Goal: Task Accomplishment & Management: Complete application form

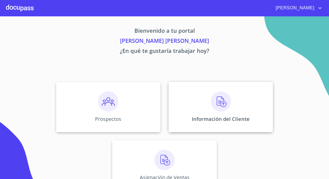
click at [175, 101] on div "Información del Cliente" at bounding box center [220, 107] width 104 height 50
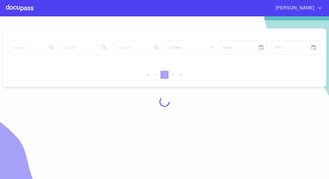
click at [31, 12] on div at bounding box center [20, 8] width 28 height 16
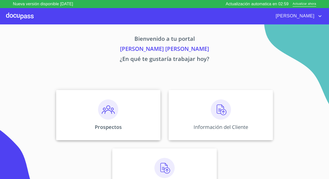
click at [113, 90] on div "Prospectos" at bounding box center [108, 115] width 104 height 50
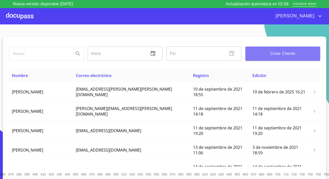
click at [268, 51] on span "Crear Cliente" at bounding box center [282, 53] width 67 height 7
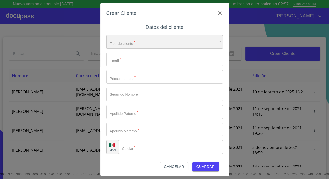
click at [188, 42] on div "​" at bounding box center [164, 42] width 116 height 14
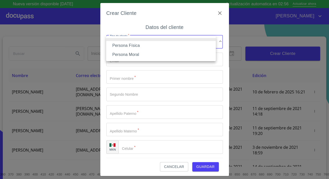
click at [123, 48] on li "Persona Física" at bounding box center [161, 45] width 110 height 9
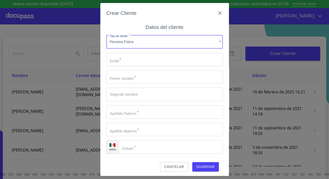
click at [123, 56] on input "Tipo de cliente   *" at bounding box center [164, 60] width 116 height 14
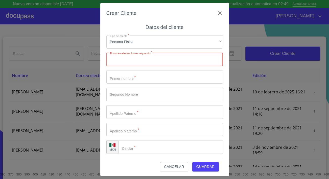
paste input "[EMAIL_ADDRESS][DOMAIN_NAME]"
type input "[EMAIL_ADDRESS][DOMAIN_NAME]"
click at [132, 81] on input "Tipo de cliente   *" at bounding box center [164, 77] width 116 height 14
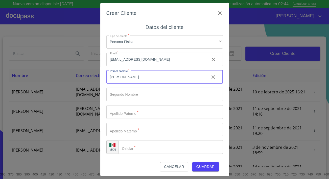
type input "[PERSON_NAME]"
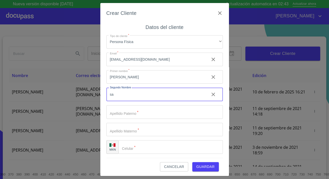
type input "s"
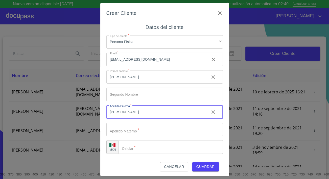
type input "[PERSON_NAME]"
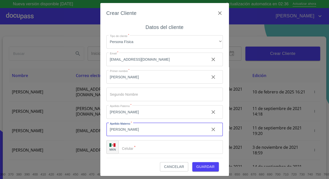
type input "[PERSON_NAME]"
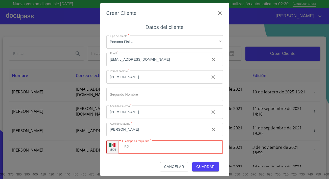
paste input "[PHONE_NUMBER]"
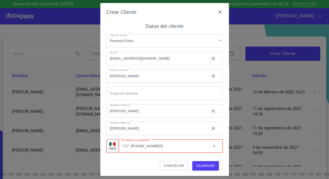
type input "[PHONE_NUMBER]"
click at [200, 165] on span "Guardar" at bounding box center [205, 166] width 18 height 6
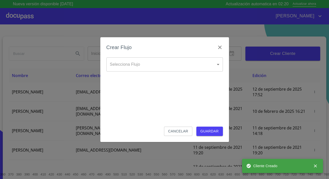
click at [129, 60] on body "Nueva versión disponible 4.02.06 Actualización automatica en 02:20 Actualizar a…" at bounding box center [164, 89] width 329 height 179
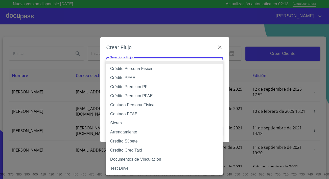
click at [150, 70] on li "Crédito Persona Física" at bounding box center [164, 68] width 116 height 9
type input "6009fb3c7d1714eb8809aa97"
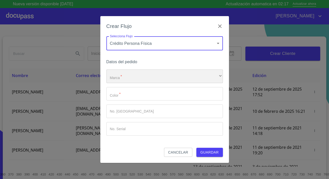
click at [140, 77] on div "​" at bounding box center [164, 77] width 116 height 14
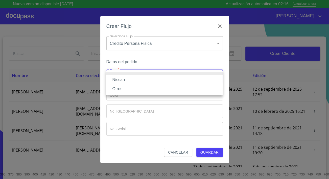
click at [129, 80] on li "Nissan" at bounding box center [164, 79] width 116 height 9
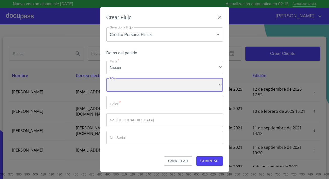
click at [127, 87] on div "​" at bounding box center [164, 85] width 116 height 14
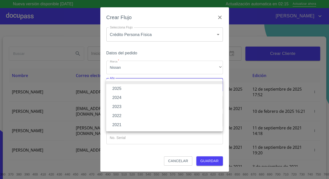
click at [122, 90] on li "2025" at bounding box center [164, 88] width 116 height 9
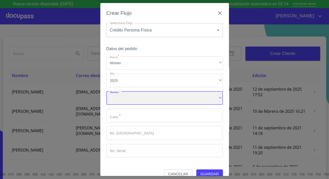
click at [121, 94] on div "​" at bounding box center [164, 99] width 116 height 14
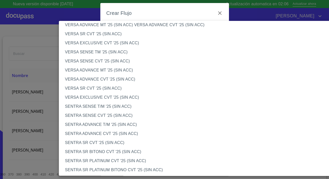
scroll to position [206, 0]
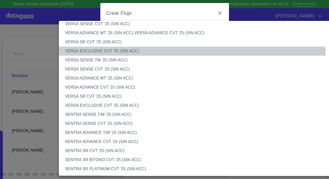
click at [91, 52] on li "VERSA EXCLUSIVE CVT '25 (SIN ACC)" at bounding box center [199, 51] width 281 height 9
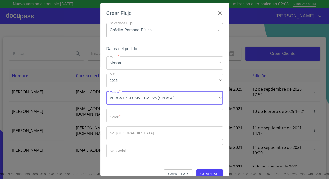
click at [120, 120] on input "Marca   *" at bounding box center [164, 116] width 116 height 14
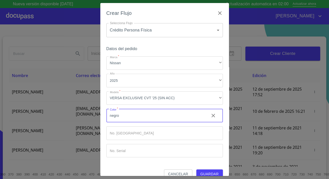
scroll to position [8, 0]
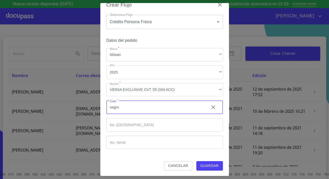
type input "negro"
click at [205, 162] on button "Guardar" at bounding box center [209, 166] width 27 height 9
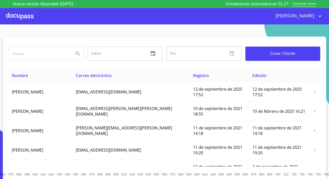
click at [25, 12] on div at bounding box center [20, 16] width 28 height 16
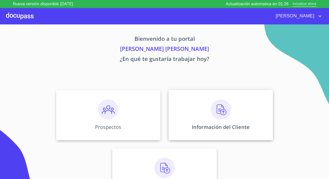
click at [191, 101] on div "Información del Cliente" at bounding box center [220, 115] width 104 height 50
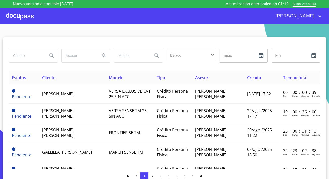
click at [64, 99] on td "[PERSON_NAME]" at bounding box center [72, 94] width 67 height 19
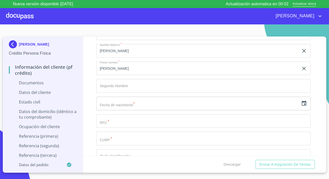
scroll to position [642, 0]
click at [282, 101] on input "text" at bounding box center [197, 104] width 202 height 14
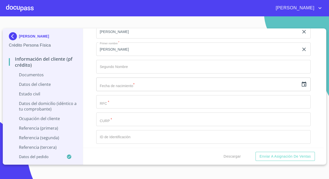
scroll to position [642, 0]
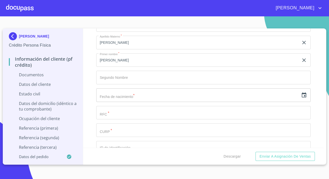
click at [301, 96] on icon "button" at bounding box center [303, 95] width 5 height 5
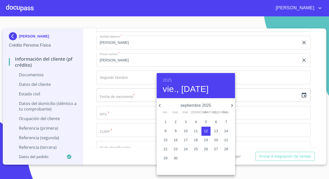
click at [171, 79] on h6 "2025" at bounding box center [167, 80] width 9 height 7
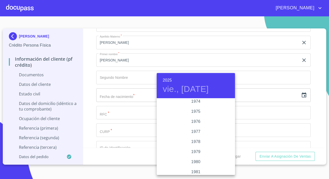
scroll to position [475, 0]
click at [194, 104] on div "1972" at bounding box center [195, 104] width 78 height 10
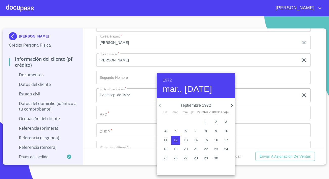
click at [229, 103] on icon "button" at bounding box center [232, 106] width 6 height 6
click at [160, 107] on icon "button" at bounding box center [160, 105] width 2 height 3
click at [161, 104] on icon "button" at bounding box center [159, 106] width 6 height 6
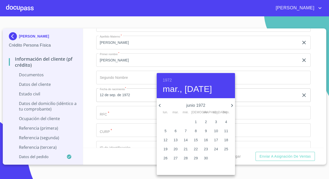
click at [161, 104] on icon "button" at bounding box center [159, 106] width 6 height 6
drag, startPoint x: 207, startPoint y: 121, endPoint x: 203, endPoint y: 121, distance: 3.5
click at [207, 121] on span "3" at bounding box center [205, 122] width 9 height 5
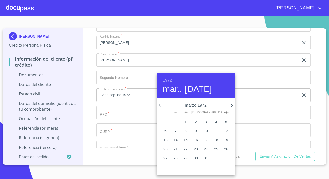
type input "3 de mar. de 1972"
click at [126, 112] on div at bounding box center [164, 89] width 329 height 179
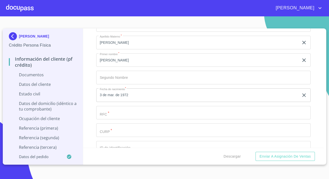
click at [128, 112] on input "Documento de identificación.   *" at bounding box center [203, 113] width 214 height 14
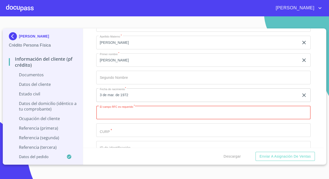
paste input "SANA720303KQ5"
type input "SANA720303KQ5"
click at [110, 129] on input "Documento de identificación.   *" at bounding box center [203, 131] width 214 height 14
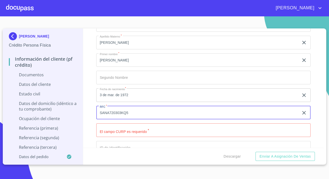
drag, startPoint x: 129, startPoint y: 113, endPoint x: 98, endPoint y: 113, distance: 30.5
click at [98, 113] on input "SANA720303KQ5" at bounding box center [197, 113] width 202 height 14
click at [106, 127] on input "Documento de identificación.   *" at bounding box center [203, 131] width 214 height 14
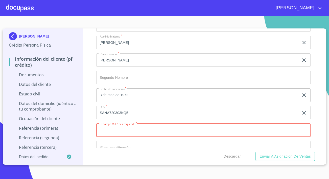
paste input "SANA720303KQ5"
type input "SANA720303HJCNXL01"
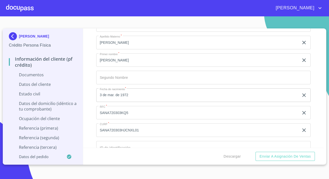
click at [83, 124] on div "[PERSON_NAME] Persona Física Información del cliente (PF crédito) Documentos Da…" at bounding box center [43, 97] width 80 height 137
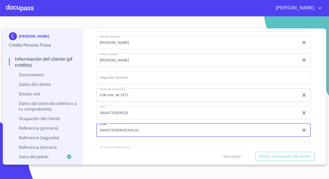
drag, startPoint x: 142, startPoint y: 129, endPoint x: 91, endPoint y: 132, distance: 51.8
click at [91, 133] on div "Información del cliente (PF crédito) Documentos Documento de identificación.   …" at bounding box center [203, 89] width 241 height 120
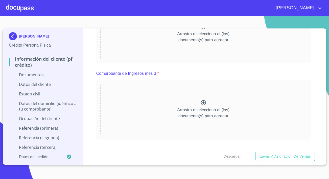
scroll to position [413, 0]
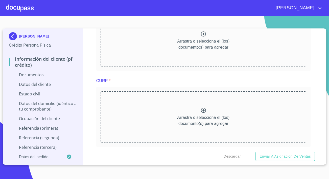
click at [133, 100] on div "Arrastra o selecciona el (los) documento(s) para agregar" at bounding box center [202, 116] width 205 height 51
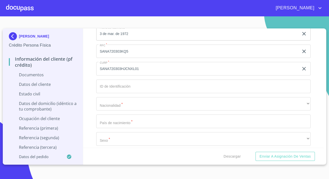
scroll to position [849, 0]
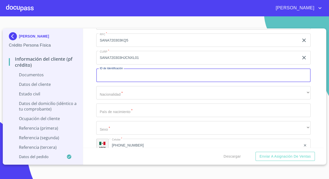
click at [113, 72] on input "Documento de identificación.   *" at bounding box center [203, 76] width 214 height 14
type input "0925000354317"
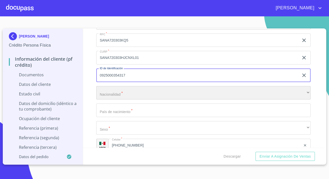
click at [107, 90] on div "​" at bounding box center [203, 93] width 214 height 14
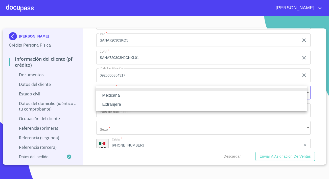
click at [107, 96] on li "Mexicana" at bounding box center [201, 95] width 211 height 9
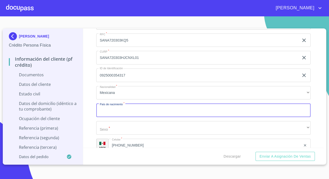
click at [107, 111] on input "Documento de identificación.   *" at bounding box center [203, 111] width 214 height 14
type input "[GEOGRAPHIC_DATA]"
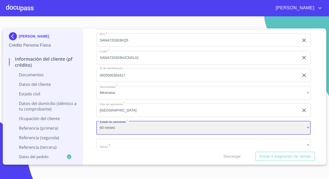
click at [125, 125] on div "60 meses" at bounding box center [203, 128] width 214 height 14
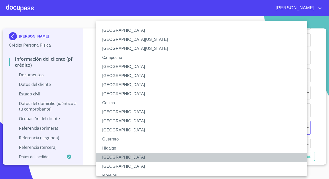
click at [112, 157] on li "[GEOGRAPHIC_DATA]" at bounding box center [203, 157] width 214 height 9
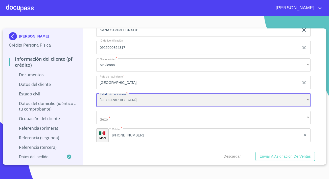
scroll to position [918, 0]
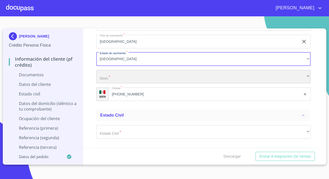
click at [108, 75] on div "​" at bounding box center [203, 77] width 214 height 14
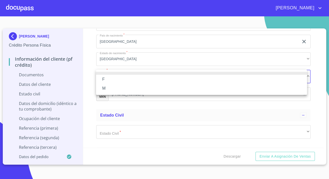
click at [108, 88] on li "M" at bounding box center [201, 88] width 211 height 9
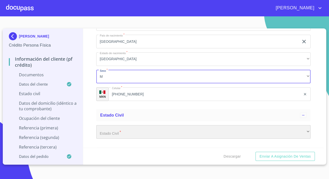
click at [121, 130] on div "​" at bounding box center [203, 132] width 214 height 14
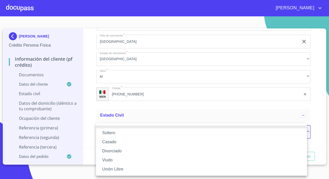
click at [111, 141] on li "Casado" at bounding box center [201, 142] width 211 height 9
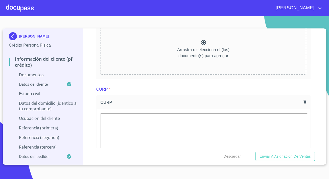
scroll to position [367, 0]
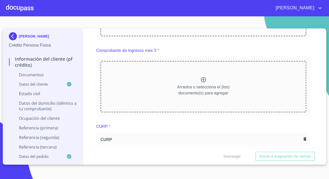
click at [152, 79] on div "Arrastra o selecciona el (los) documento(s) para agregar" at bounding box center [202, 86] width 205 height 51
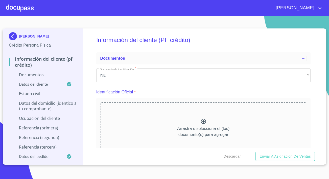
scroll to position [0, 0]
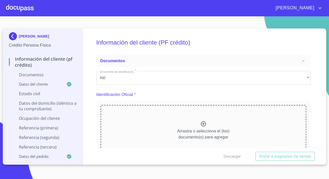
click at [195, 117] on div "Arrastra o selecciona el (los) documento(s) para agregar" at bounding box center [202, 130] width 205 height 51
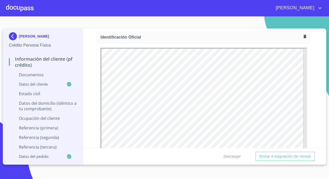
scroll to position [69, 0]
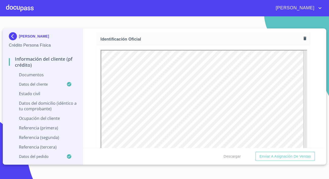
click at [89, 95] on div "Información del cliente (PF crédito) Documentos Documento de identificación.   …" at bounding box center [203, 89] width 241 height 120
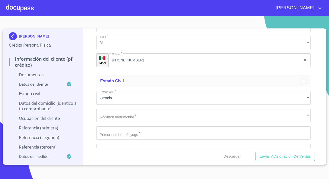
scroll to position [1101, 0]
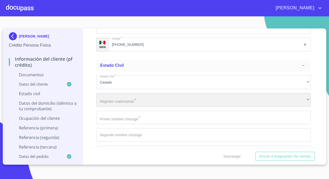
click at [126, 101] on div "​" at bounding box center [203, 100] width 214 height 14
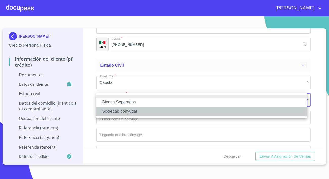
click at [115, 110] on li "Sociedad conyugal" at bounding box center [201, 111] width 211 height 9
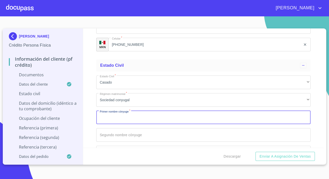
click at [123, 115] on input "Documento de identificación.   *" at bounding box center [203, 118] width 214 height 14
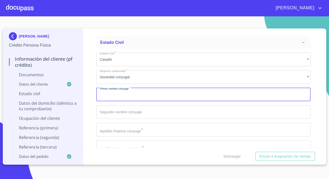
scroll to position [1147, 0]
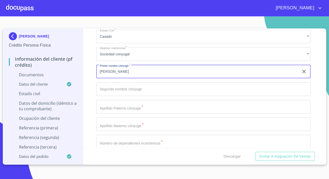
type input "[PERSON_NAME]"
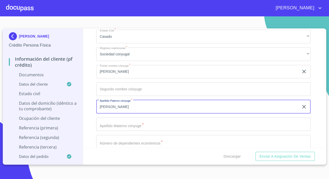
type input "[PERSON_NAME]"
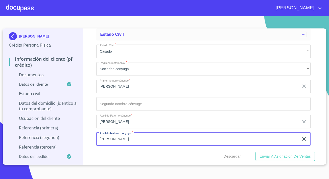
scroll to position [1124, 0]
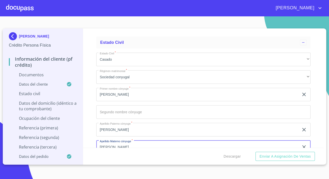
type input "[PERSON_NAME]"
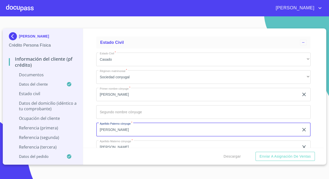
drag, startPoint x: 122, startPoint y: 128, endPoint x: 88, endPoint y: 127, distance: 33.9
click at [89, 127] on div "Información del cliente (PF crédito) Documentos Documento de identificación.   …" at bounding box center [203, 89] width 241 height 120
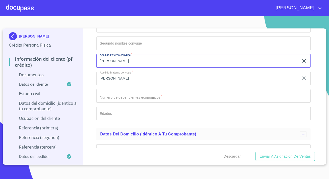
type input "[PERSON_NAME]"
click at [106, 95] on input "Documento de identificación.   *" at bounding box center [203, 96] width 214 height 14
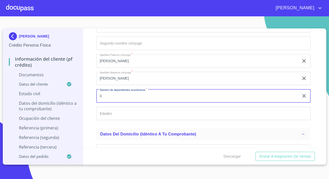
type input "0"
click at [91, 91] on div "Información del cliente (PF crédito) Documentos Documento de identificación.   …" at bounding box center [203, 89] width 241 height 120
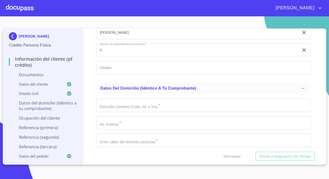
scroll to position [1262, 0]
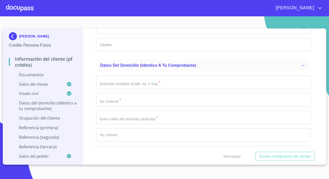
click at [105, 84] on input "Documento de identificación.   *" at bounding box center [203, 83] width 214 height 14
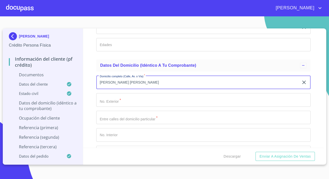
type input "[PERSON_NAME] [PERSON_NAME]"
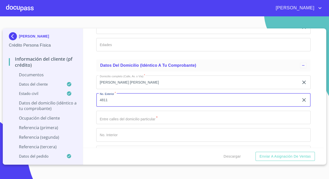
type input "4811"
click at [114, 121] on input "Documento de identificación.   *" at bounding box center [203, 118] width 214 height 14
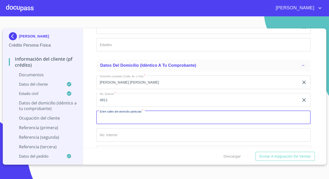
paste input "COL NVA STA [PERSON_NAME] Y [PERSON_NAME] [PERSON_NAME]"
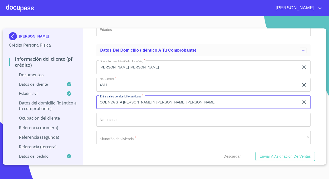
scroll to position [1285, 0]
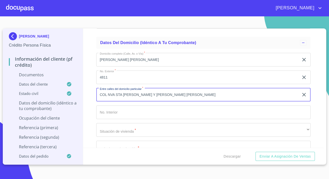
type input "COL NVA STA [PERSON_NAME] Y [PERSON_NAME] [PERSON_NAME]"
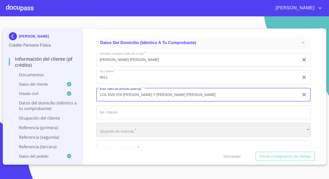
click at [117, 126] on div "​" at bounding box center [203, 130] width 214 height 14
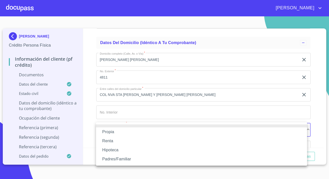
click at [104, 133] on li "Propia" at bounding box center [201, 132] width 211 height 9
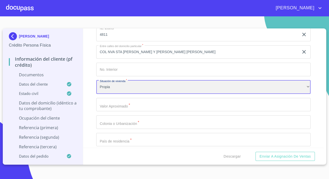
scroll to position [1331, 0]
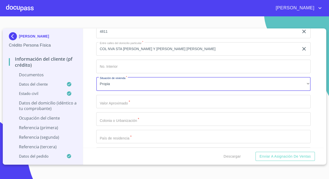
click at [106, 103] on input "Documento de identificación.   *" at bounding box center [203, 102] width 214 height 14
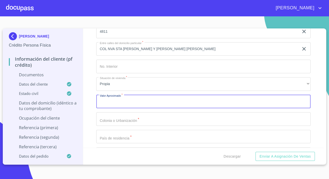
click at [103, 123] on input "Documento de identificación.   *" at bounding box center [203, 120] width 214 height 14
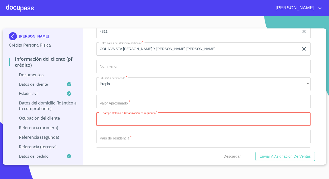
paste input "[PERSON_NAME] DE ESPANA"
type input "[PERSON_NAME] DE ESPANA"
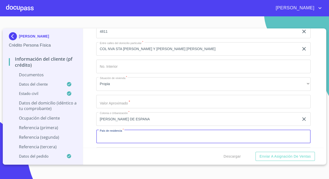
click at [103, 137] on input "Documento de identificación.   *" at bounding box center [203, 137] width 214 height 14
type input "[GEOGRAPHIC_DATA]"
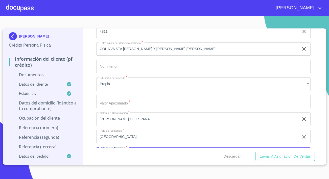
scroll to position [1343, 0]
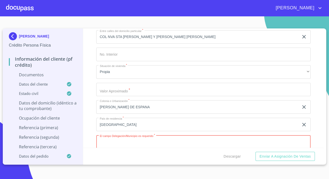
paste input "[GEOGRAPHIC_DATA],"
type input "[GEOGRAPHIC_DATA]"
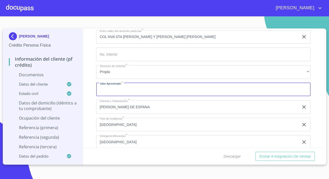
click at [108, 88] on input "Documento de identificación.   *" at bounding box center [203, 90] width 214 height 14
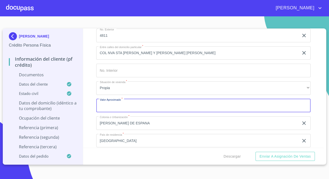
scroll to position [1320, 0]
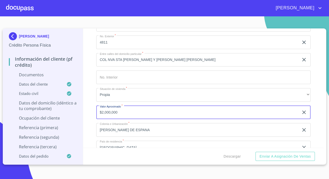
type input "$2,000,000"
click at [91, 64] on div "Información del cliente (PF crédito) Documentos Documento de identificación.   …" at bounding box center [203, 89] width 241 height 120
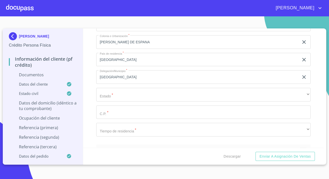
scroll to position [1434, 0]
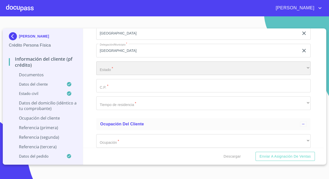
click at [120, 69] on div "​" at bounding box center [203, 69] width 214 height 14
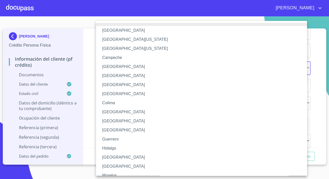
click at [110, 151] on li "Hidalgo" at bounding box center [203, 148] width 214 height 9
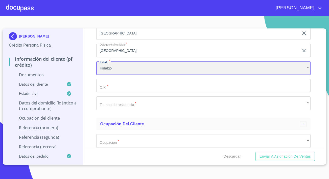
click at [122, 67] on div "Hidalgo" at bounding box center [203, 69] width 214 height 14
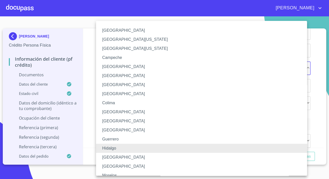
click at [110, 156] on li "[GEOGRAPHIC_DATA]" at bounding box center [203, 157] width 214 height 9
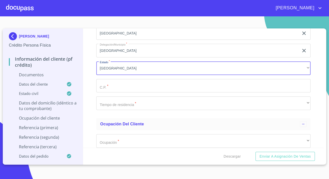
click at [124, 86] on input "Documento de identificación.   *" at bounding box center [203, 86] width 214 height 14
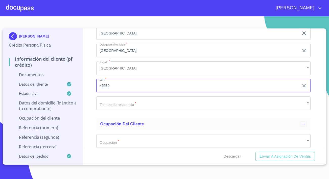
type input "45530"
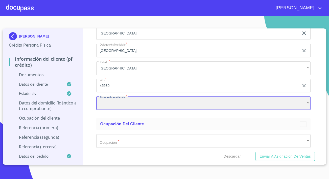
click at [104, 104] on div "​" at bounding box center [203, 104] width 214 height 14
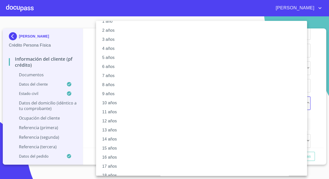
scroll to position [42, 0]
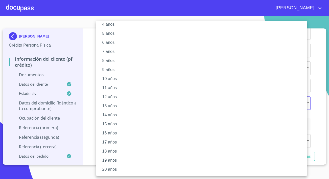
click at [108, 168] on li "20 años" at bounding box center [203, 169] width 214 height 9
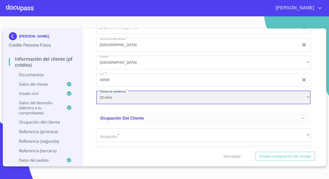
scroll to position [1457, 0]
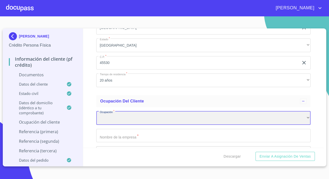
click at [101, 117] on div "​" at bounding box center [203, 119] width 214 height 14
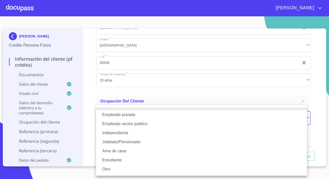
click at [111, 132] on li "Independiente" at bounding box center [201, 133] width 211 height 9
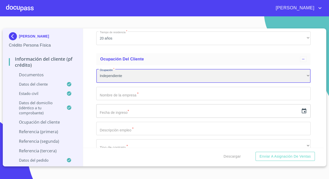
scroll to position [1503, 0]
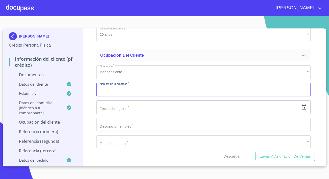
click at [110, 93] on input "Documento de identificación.   *" at bounding box center [203, 90] width 214 height 14
type input "carniceria [PERSON_NAME]"
click at [301, 107] on icon "button" at bounding box center [303, 107] width 5 height 5
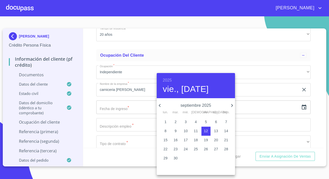
click at [163, 81] on h6 "2025" at bounding box center [167, 80] width 9 height 7
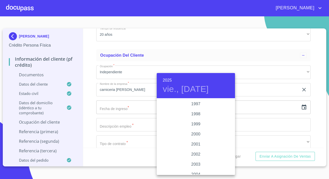
scroll to position [750, 0]
click at [195, 121] on div "2001" at bounding box center [195, 122] width 78 height 10
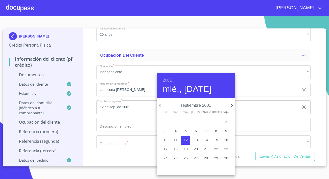
click at [161, 106] on icon "button" at bounding box center [159, 106] width 6 height 6
click at [170, 78] on h6 "2001" at bounding box center [167, 80] width 9 height 7
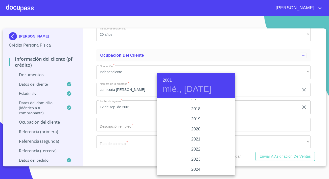
scroll to position [943, 0]
click at [197, 114] on div "2019" at bounding box center [195, 115] width 78 height 10
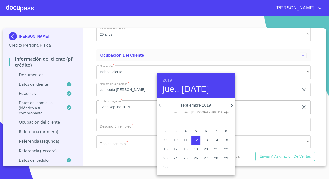
click at [173, 80] on div "2019 jue., [DATE]" at bounding box center [195, 85] width 78 height 25
click at [172, 80] on div "2019 jue., [DATE]" at bounding box center [195, 85] width 78 height 25
click at [170, 81] on h6 "2019" at bounding box center [167, 80] width 9 height 7
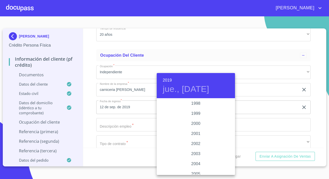
scroll to position [735, 0]
click at [194, 136] on div "2001" at bounding box center [195, 136] width 78 height 10
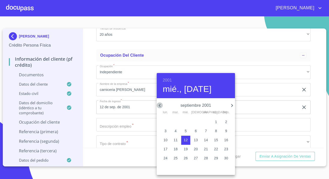
click at [160, 108] on icon "button" at bounding box center [159, 106] width 6 height 6
click at [164, 81] on h6 "2001" at bounding box center [167, 80] width 9 height 7
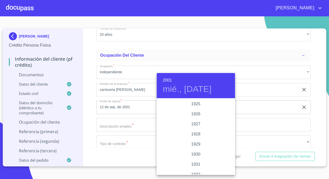
scroll to position [737, 0]
click at [198, 126] on div "2000" at bounding box center [195, 124] width 78 height 10
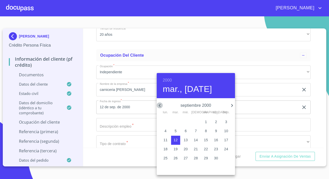
click at [160, 104] on icon "button" at bounding box center [159, 106] width 6 height 6
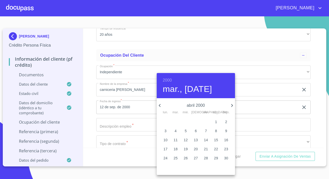
click at [160, 104] on icon "button" at bounding box center [159, 106] width 6 height 6
click at [230, 106] on icon "button" at bounding box center [232, 106] width 6 height 6
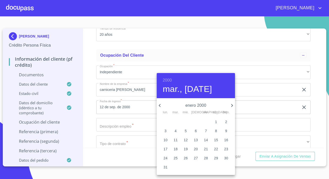
click at [174, 140] on p "11" at bounding box center [175, 140] width 4 height 5
type input "11 de ene. de 2000"
click at [131, 121] on div at bounding box center [164, 89] width 329 height 179
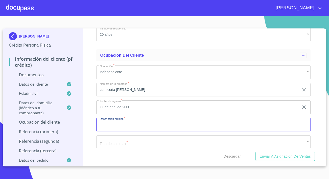
click at [135, 123] on input "Documento de identificación.   *" at bounding box center [203, 125] width 214 height 14
type input "dueño"
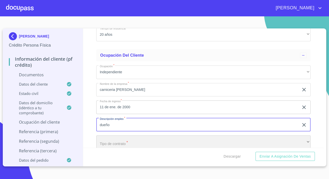
click at [133, 145] on div "​" at bounding box center [203, 143] width 214 height 14
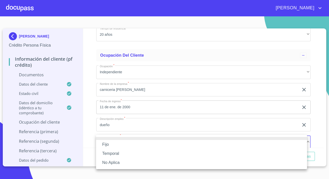
click at [113, 143] on li "Fijo" at bounding box center [201, 144] width 211 height 9
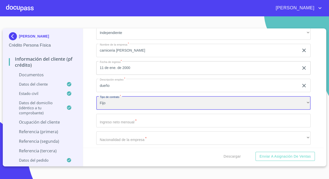
scroll to position [1549, 0]
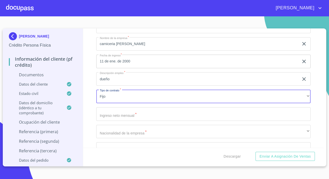
click at [130, 113] on input "Documento de identificación.   *" at bounding box center [203, 115] width 214 height 14
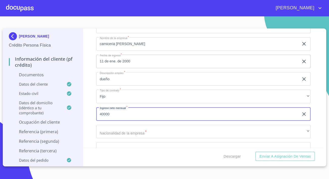
type input "40000"
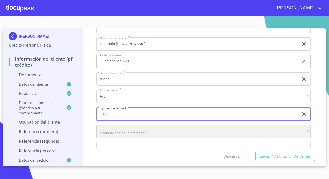
click at [128, 132] on div "​" at bounding box center [203, 132] width 214 height 14
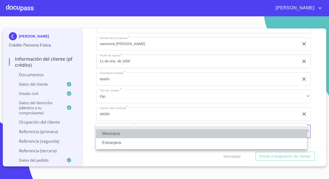
click at [116, 136] on li "Mexicana" at bounding box center [201, 133] width 211 height 9
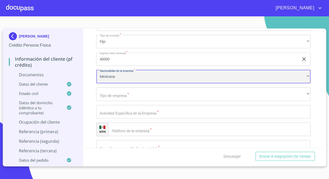
scroll to position [1618, 0]
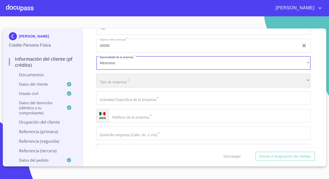
click at [121, 80] on div "​" at bounding box center [203, 81] width 214 height 14
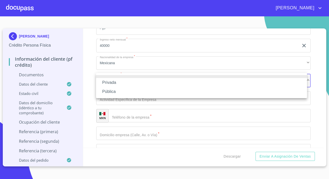
click at [120, 83] on li "Privada" at bounding box center [201, 82] width 211 height 9
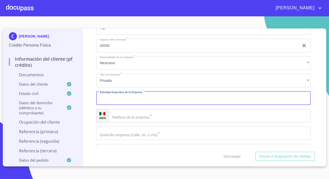
click at [120, 95] on input "Documento de identificación.   *" at bounding box center [203, 99] width 214 height 14
type input "venta de carne y embutidos. [GEOGRAPHIC_DATA]"
click at [133, 119] on input "Documento de identificación.   *" at bounding box center [209, 116] width 202 height 14
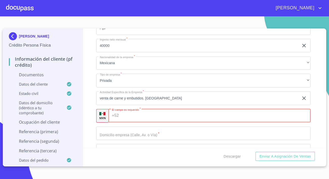
paste input "[PHONE_NUMBER]"
click at [128, 114] on input "[PHONE_NUMBER]" at bounding box center [211, 116] width 180 height 14
type input "[PHONE_NUMBER]"
click at [87, 127] on div "Información del cliente (PF crédito) Documentos Documento de identificación.   …" at bounding box center [203, 89] width 241 height 120
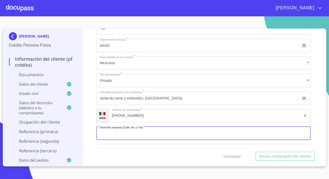
click at [109, 129] on input "Documento de identificación.   *" at bounding box center [203, 134] width 214 height 14
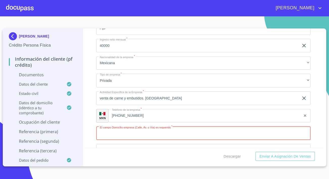
paste input "8 DE [PERSON_NAME]"
type input "8 DE [PERSON_NAME]"
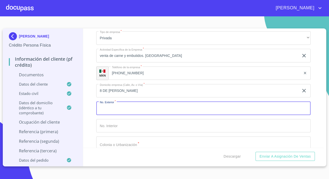
scroll to position [1672, 0]
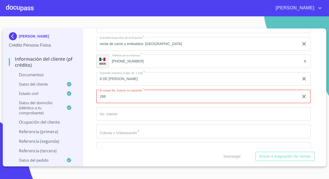
type input "288"
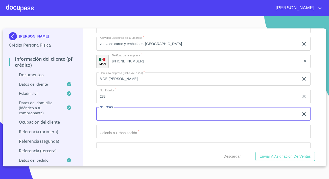
type input "l"
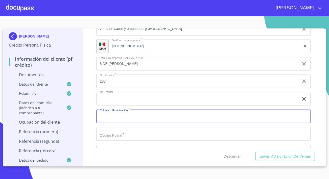
scroll to position [1695, 0]
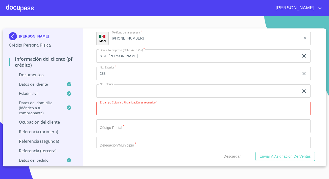
paste input "STA [PERSON_NAME] STA [PERSON_NAME]"
type input "STA [PERSON_NAME] STA [PERSON_NAME]"
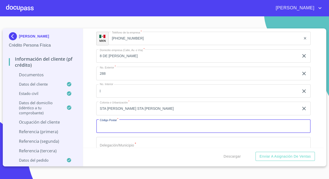
click at [113, 124] on input "Documento de identificación.   *" at bounding box center [203, 127] width 214 height 14
paste input "45530"
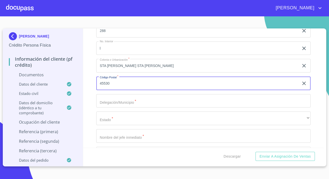
scroll to position [1741, 0]
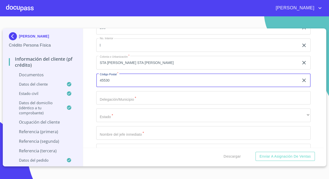
type input "45530"
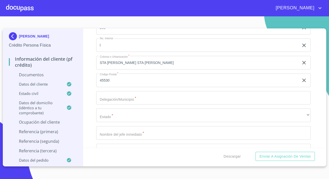
click at [94, 91] on div "Información del cliente (PF crédito) Documentos Documento de identificación.   …" at bounding box center [203, 89] width 241 height 120
click at [109, 98] on input "Documento de identificación.   *" at bounding box center [203, 98] width 214 height 14
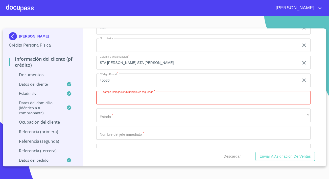
paste input "NUEVA SANTA [PERSON_NAME]"
type input "NUEVA SANTA [PERSON_NAME]"
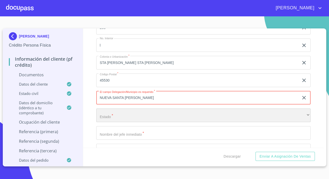
click at [114, 113] on div "​" at bounding box center [203, 116] width 214 height 14
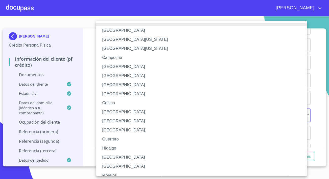
click at [116, 156] on li "[GEOGRAPHIC_DATA]" at bounding box center [203, 157] width 214 height 9
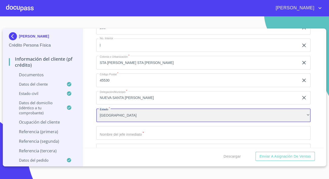
scroll to position [1787, 0]
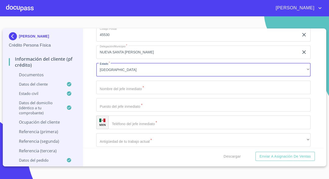
click at [107, 86] on input "Documento de identificación.   *" at bounding box center [203, 88] width 214 height 14
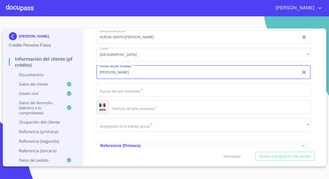
scroll to position [1810, 0]
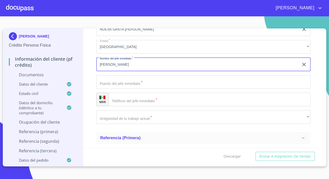
type input "[PERSON_NAME]"
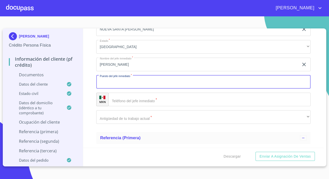
click at [118, 81] on input "Documento de identificación.   *" at bounding box center [203, 82] width 214 height 14
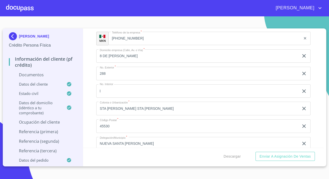
scroll to position [1672, 0]
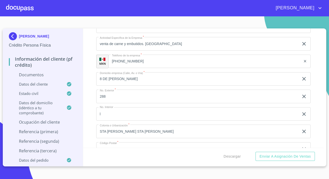
type input "dueños"
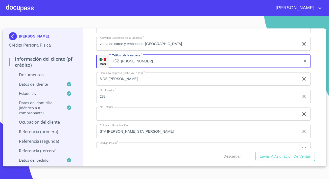
drag, startPoint x: 135, startPoint y: 60, endPoint x: 117, endPoint y: 60, distance: 17.7
click at [117, 60] on div "[PHONE_NUMBER] ​" at bounding box center [210, 62] width 202 height 14
drag, startPoint x: 145, startPoint y: 58, endPoint x: 121, endPoint y: 60, distance: 23.8
click at [121, 60] on input "[PHONE_NUMBER]" at bounding box center [211, 62] width 180 height 14
click at [92, 72] on div "Información del cliente (PF crédito) Documentos Documento de identificación.   …" at bounding box center [203, 89] width 241 height 120
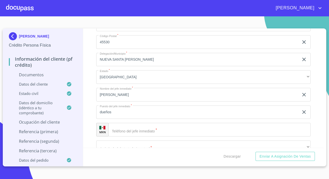
scroll to position [1787, 0]
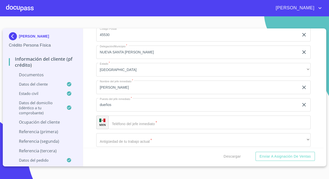
click at [133, 121] on input "Documento de identificación.   *" at bounding box center [209, 123] width 202 height 14
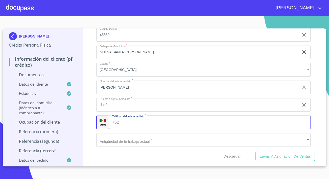
paste input "[PHONE_NUMBER]"
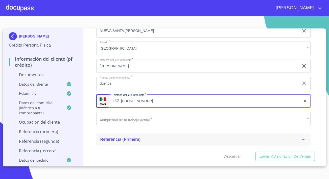
scroll to position [1833, 0]
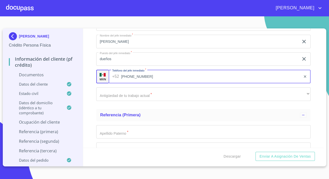
type input "[PHONE_NUMBER]"
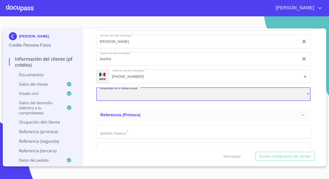
click at [116, 95] on div "​" at bounding box center [203, 95] width 214 height 14
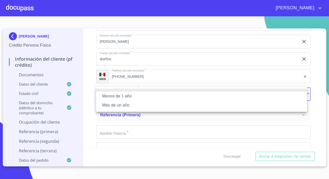
click at [114, 98] on li "Menos de 1 año" at bounding box center [201, 96] width 211 height 9
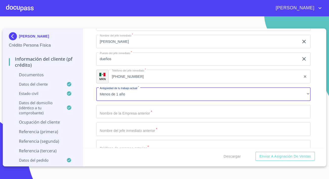
click at [106, 110] on input "Documento de identificación.   *" at bounding box center [203, 112] width 214 height 14
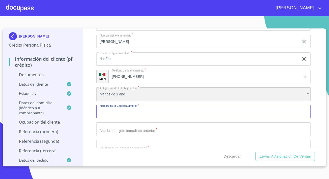
click at [123, 93] on div "Menos de 1 año" at bounding box center [203, 95] width 214 height 14
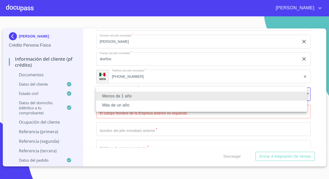
click at [117, 106] on li "Más de un año" at bounding box center [201, 105] width 211 height 9
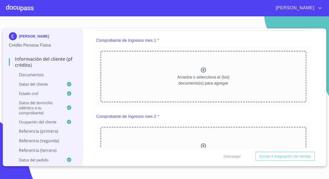
scroll to position [364, 0]
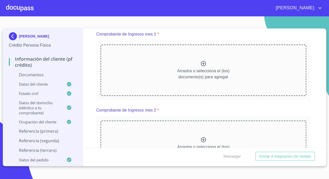
click at [131, 65] on div "Arrastra o selecciona el (los) documento(s) para agregar" at bounding box center [202, 70] width 205 height 51
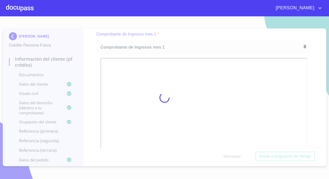
click at [92, 72] on div at bounding box center [164, 97] width 329 height 163
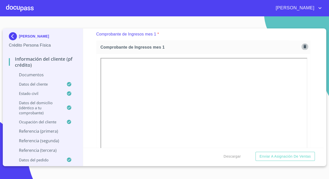
click at [301, 46] on button "button" at bounding box center [304, 46] width 7 height 7
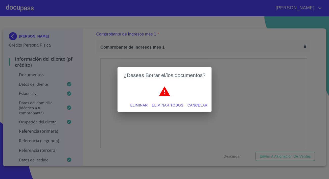
click at [143, 103] on span "Eliminar" at bounding box center [138, 105] width 17 height 6
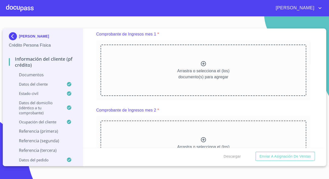
click at [144, 81] on div "Arrastra o selecciona el (los) documento(s) para agregar" at bounding box center [202, 70] width 205 height 51
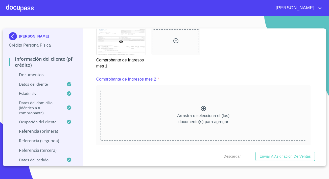
scroll to position [548, 0]
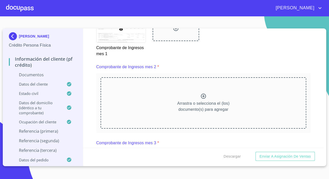
click at [139, 94] on div "Arrastra o selecciona el (los) documento(s) para agregar" at bounding box center [202, 102] width 205 height 51
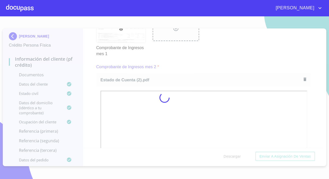
click at [95, 95] on div at bounding box center [164, 97] width 329 height 163
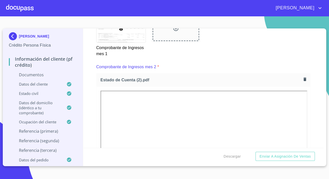
click at [95, 95] on div "Información del cliente (PF crédito) Documentos Documento de identificación.   …" at bounding box center [203, 89] width 241 height 120
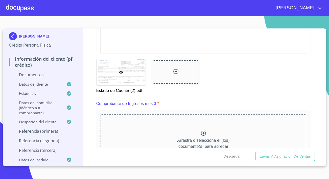
scroll to position [732, 0]
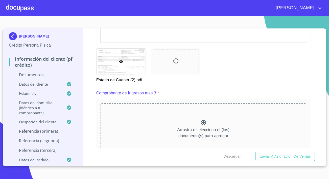
click at [132, 117] on div "Arrastra o selecciona el (los) documento(s) para agregar" at bounding box center [202, 129] width 205 height 51
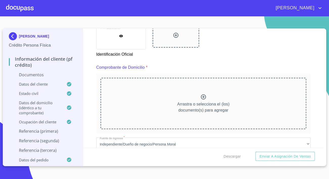
scroll to position [229, 0]
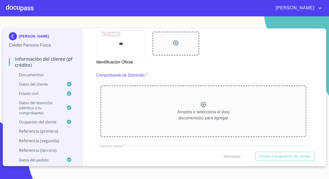
click at [150, 102] on div "Arrastra o selecciona el (los) documento(s) para agregar" at bounding box center [202, 111] width 205 height 51
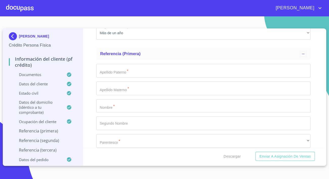
scroll to position [2455, 0]
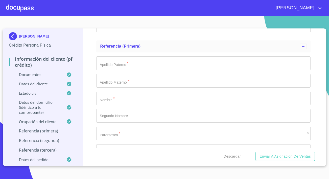
click at [120, 70] on input "Documento de identificación.   *" at bounding box center [203, 64] width 214 height 14
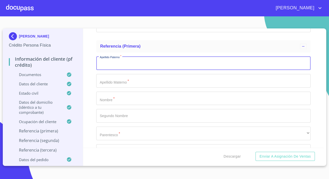
click at [173, 101] on input "Documento de identificación.   *" at bounding box center [203, 99] width 214 height 14
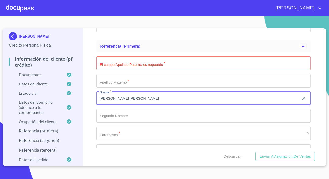
type input "[PERSON_NAME] [PERSON_NAME]"
click at [143, 63] on input "Documento de identificación.   *" at bounding box center [203, 64] width 214 height 14
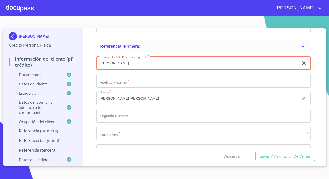
type input "[PERSON_NAME]"
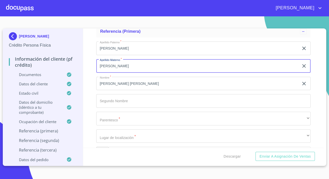
scroll to position [2478, 0]
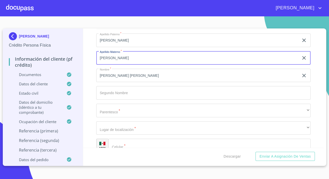
type input "[PERSON_NAME]"
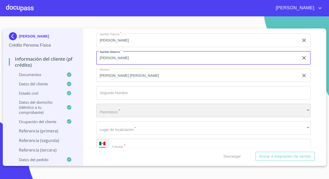
click at [108, 114] on div "​" at bounding box center [203, 111] width 214 height 14
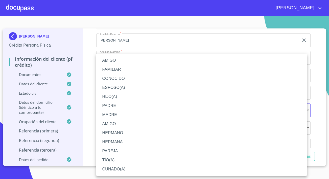
click at [110, 71] on li "FAMILIAR" at bounding box center [201, 69] width 211 height 9
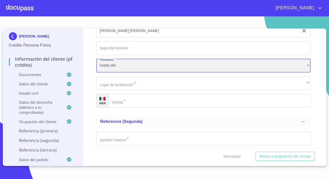
scroll to position [2524, 0]
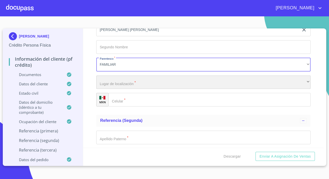
click at [110, 88] on div "​" at bounding box center [203, 83] width 214 height 14
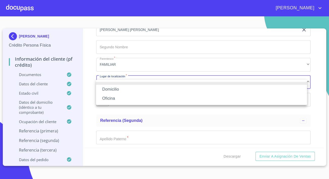
click at [106, 96] on li "Oficina" at bounding box center [201, 98] width 211 height 9
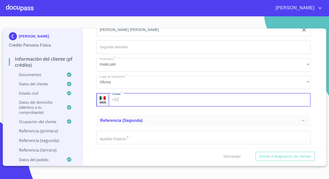
click at [131, 102] on input "Documento de identificación.   *" at bounding box center [215, 100] width 189 height 14
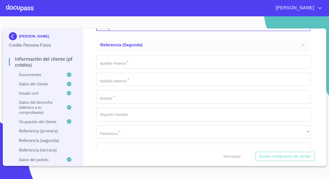
scroll to position [2616, 0]
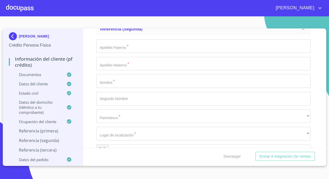
type input "[PHONE_NUMBER]"
click at [99, 81] on input "Documento de identificación.   *" at bounding box center [203, 81] width 214 height 14
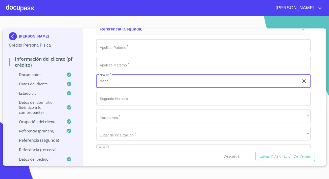
type input "maria"
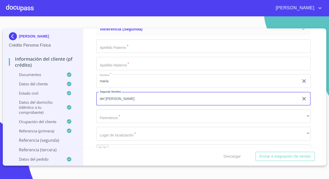
type input "del [PERSON_NAME]"
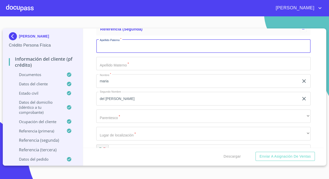
click at [99, 47] on input "Documento de identificación.   *" at bounding box center [203, 46] width 214 height 14
type input "[PERSON_NAME]"
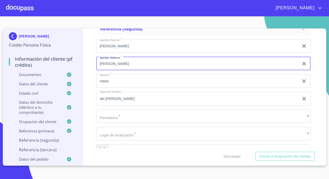
type input "[PERSON_NAME]"
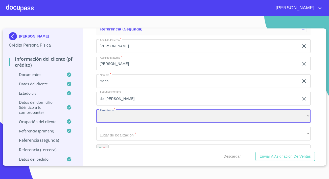
click at [113, 121] on div "​" at bounding box center [203, 117] width 214 height 14
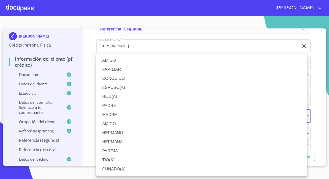
click at [108, 67] on li "FAMILIAR" at bounding box center [201, 69] width 211 height 9
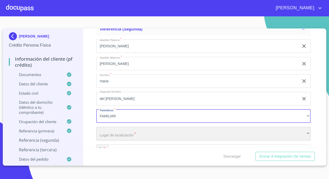
click at [138, 137] on div "​" at bounding box center [203, 134] width 214 height 14
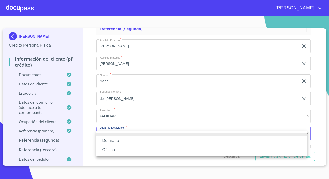
click at [114, 149] on li "Oficina" at bounding box center [201, 150] width 211 height 9
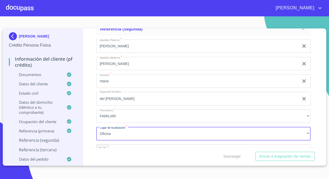
click at [89, 103] on div "Información del cliente (PF crédito) Documentos Documento de identificación.   …" at bounding box center [203, 89] width 241 height 120
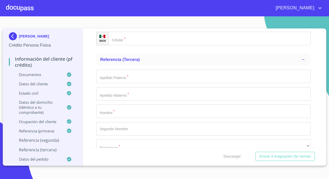
scroll to position [2730, 0]
click at [131, 41] on input "Documento de identificación.   *" at bounding box center [209, 37] width 202 height 14
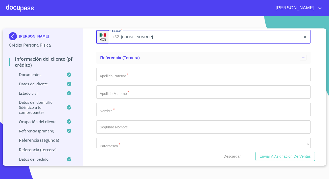
type input "[PHONE_NUMBER]"
click at [124, 114] on input "Documento de identificación.   *" at bounding box center [203, 110] width 214 height 14
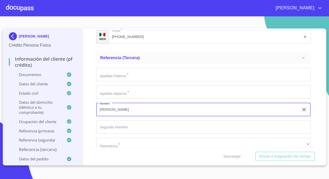
type input "[PERSON_NAME]"
click at [123, 82] on input "Documento de identificación.   *" at bounding box center [203, 75] width 214 height 14
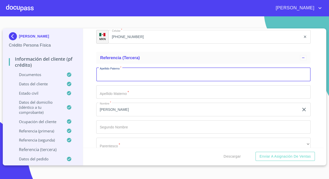
click at [116, 132] on input "Documento de identificación.   *" at bounding box center [203, 128] width 214 height 14
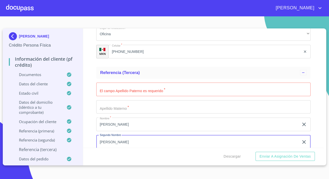
scroll to position [2707, 0]
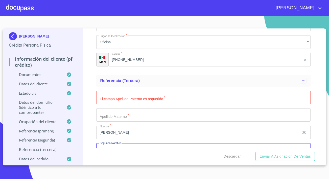
type input "[PERSON_NAME]"
click at [115, 101] on input "Documento de identificación.   *" at bounding box center [203, 98] width 214 height 14
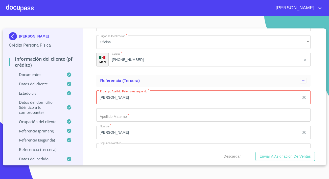
type input "[PERSON_NAME]"
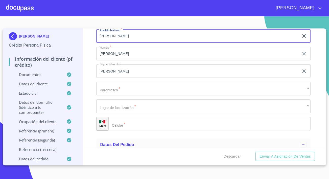
scroll to position [2822, 0]
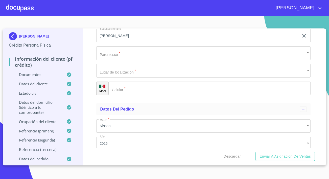
type input "[PERSON_NAME]"
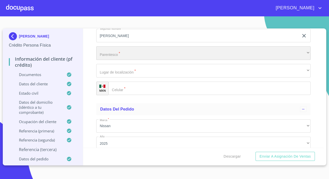
click at [128, 60] on div "​" at bounding box center [203, 53] width 214 height 14
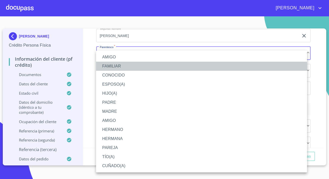
click at [112, 68] on li "FAMILIAR" at bounding box center [201, 66] width 211 height 9
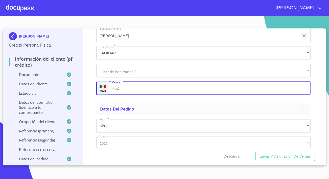
click at [143, 93] on input "Documento de identificación.   *" at bounding box center [215, 89] width 189 height 14
type input "[PHONE_NUMBER]"
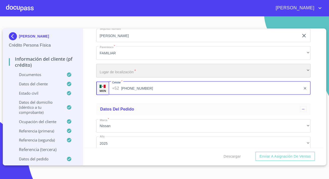
click at [125, 74] on div "​" at bounding box center [203, 71] width 214 height 14
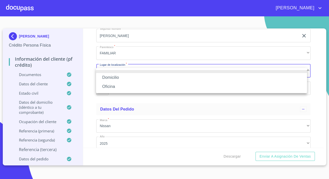
click at [121, 87] on li "Oficina" at bounding box center [201, 86] width 211 height 9
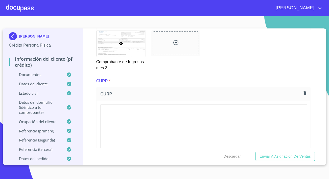
scroll to position [1078, 0]
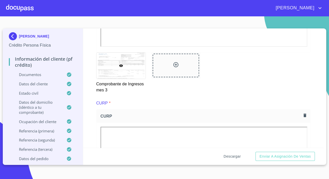
click at [235, 158] on span "Descargar" at bounding box center [231, 157] width 17 height 6
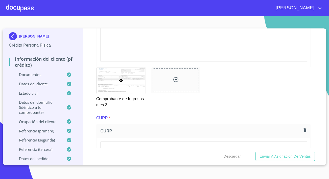
scroll to position [1055, 0]
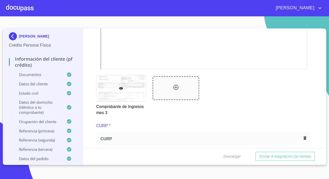
click at [232, 142] on span "CURP" at bounding box center [200, 139] width 201 height 5
click at [262, 153] on button "Enviar a Asignación de Ventas" at bounding box center [284, 156] width 59 height 9
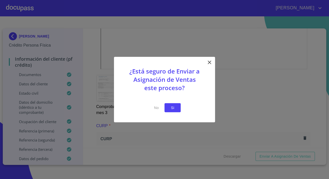
click at [171, 110] on span "Si" at bounding box center [172, 108] width 8 height 6
